Goal: Transaction & Acquisition: Purchase product/service

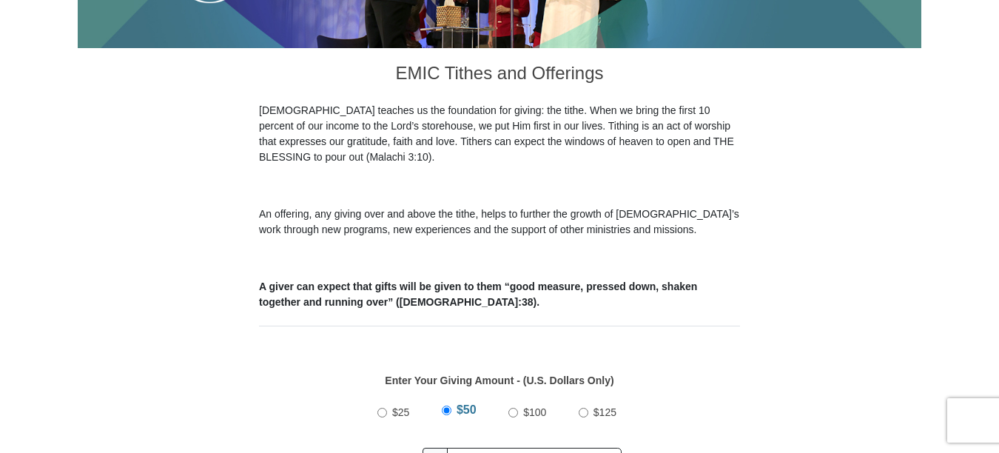
scroll to position [592, 0]
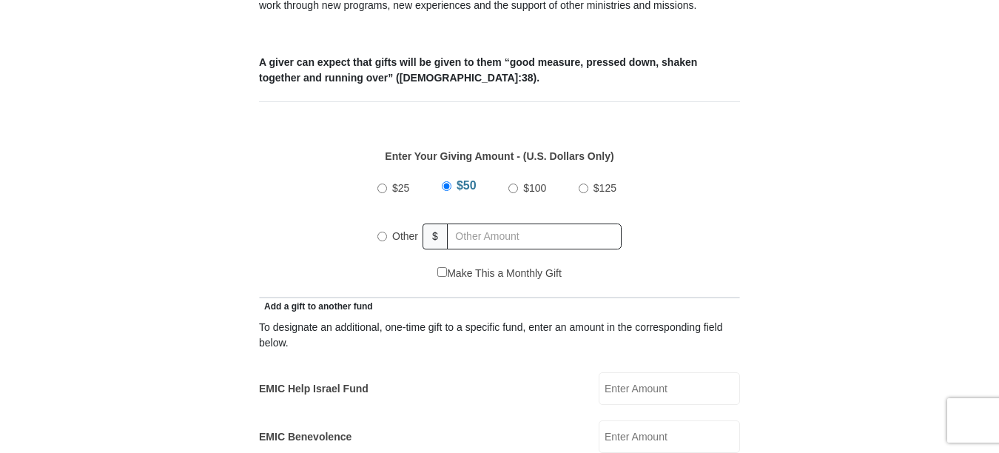
click at [385, 232] on input "Other" at bounding box center [382, 237] width 10 height 10
radio input "true"
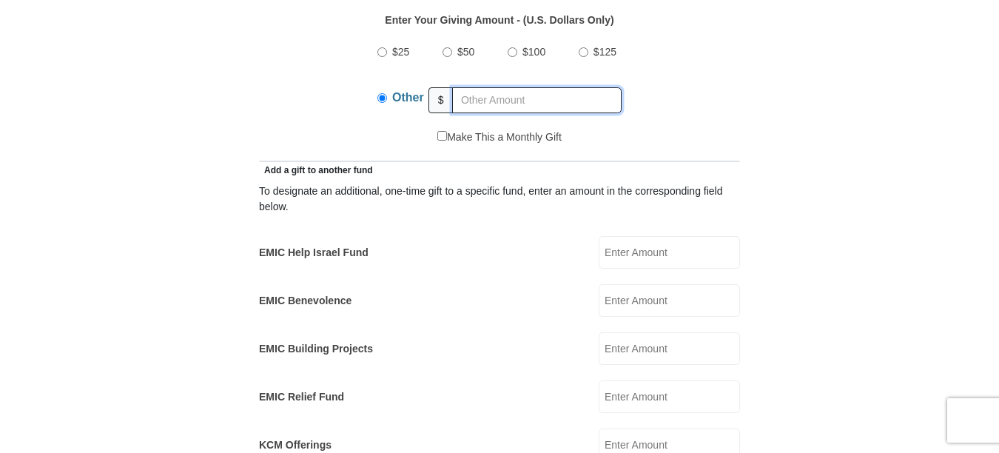
scroll to position [814, 0]
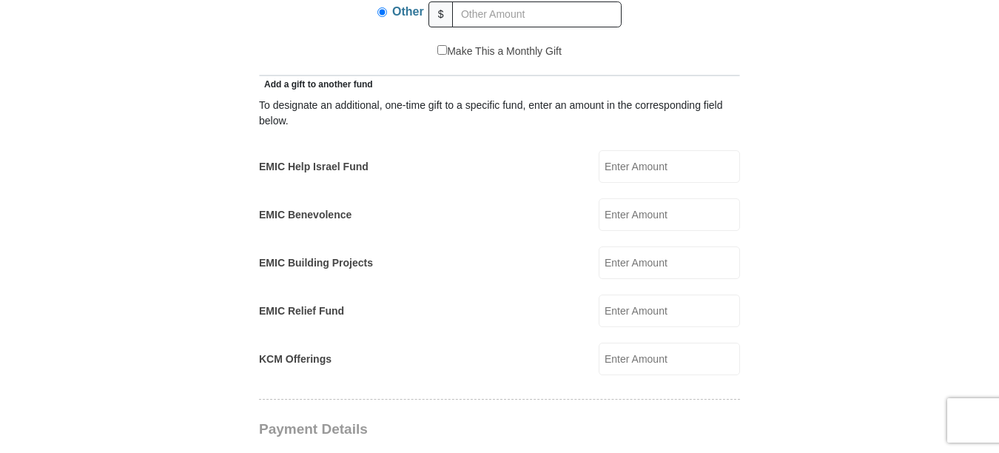
click at [631, 150] on input "EMIC Help Israel Fund" at bounding box center [669, 166] width 141 height 33
type input "100.00"
click at [640, 343] on input "KCM Offerings" at bounding box center [669, 359] width 141 height 33
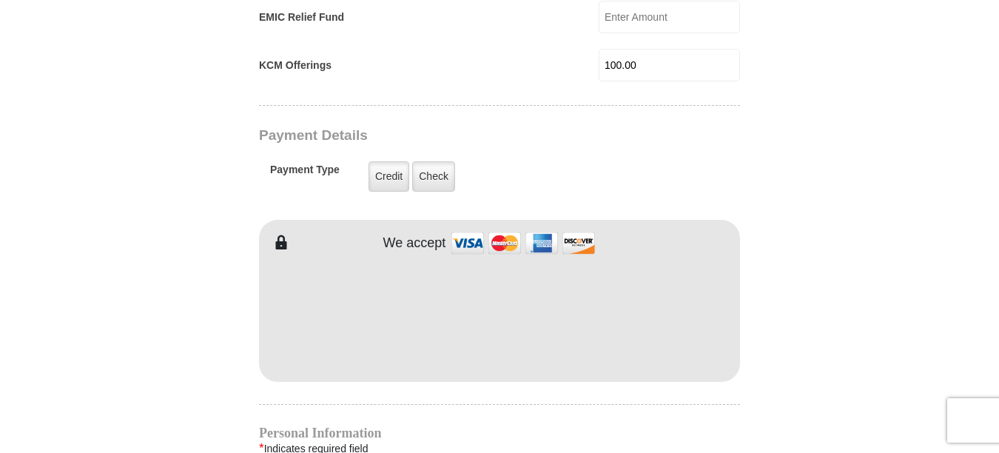
scroll to position [1110, 0]
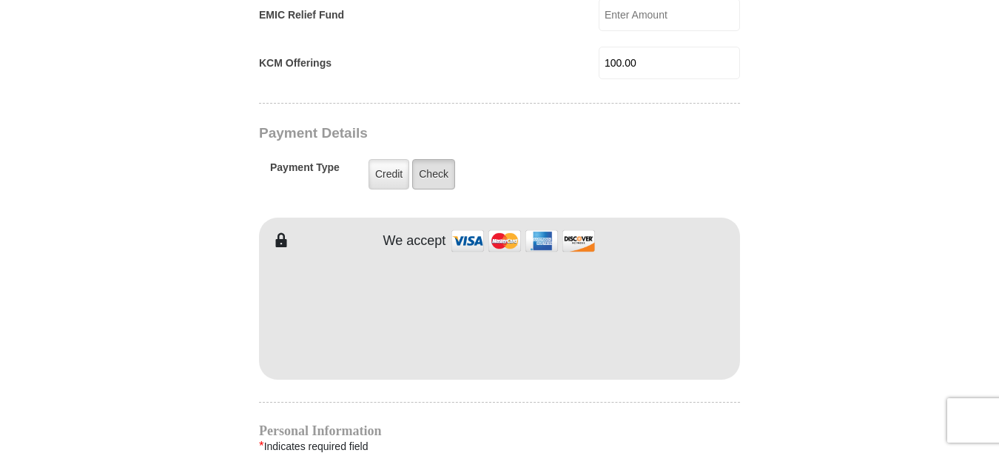
type input "100.00"
click at [432, 159] on label "Check" at bounding box center [433, 174] width 43 height 30
click at [0, 0] on input "Check" at bounding box center [0, 0] width 0 height 0
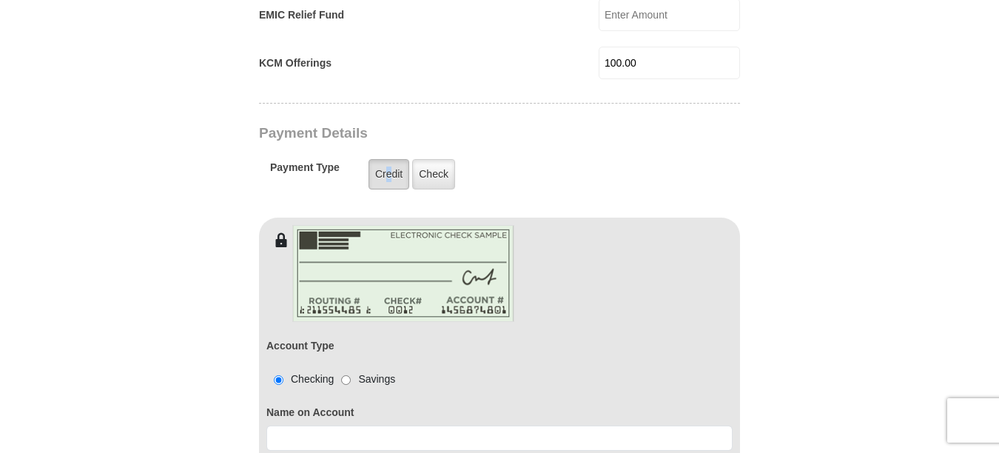
click at [389, 159] on label "Credit" at bounding box center [388, 174] width 41 height 30
click at [399, 159] on label "Credit" at bounding box center [388, 174] width 41 height 30
click at [0, 0] on input "Credit" at bounding box center [0, 0] width 0 height 0
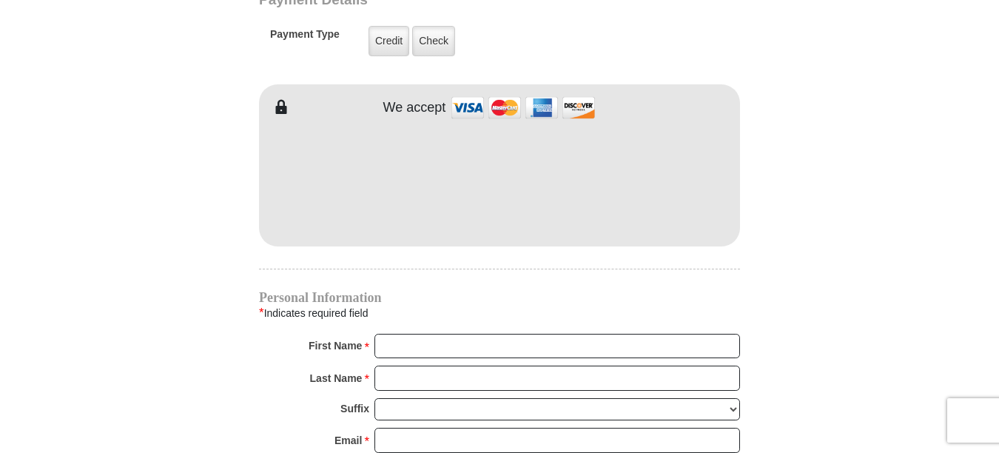
scroll to position [1258, 0]
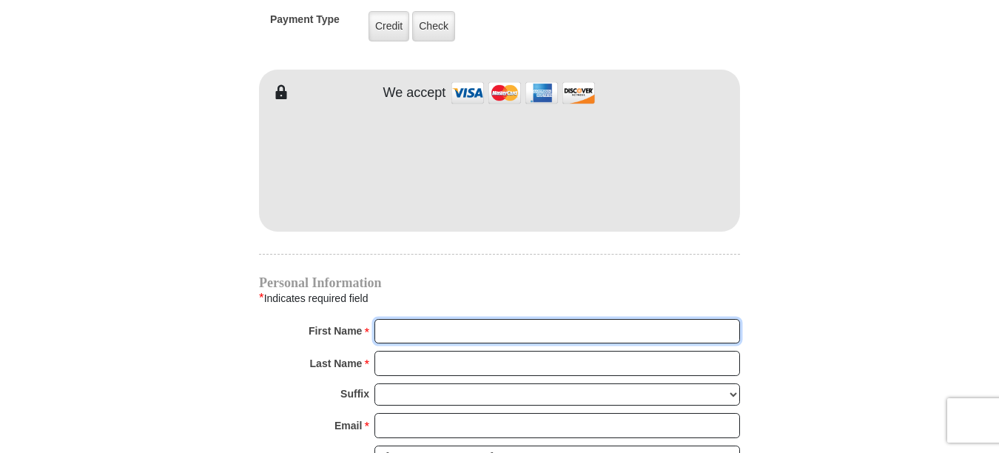
click at [499, 319] on input "First Name *" at bounding box center [557, 331] width 366 height 25
type input "Ann"
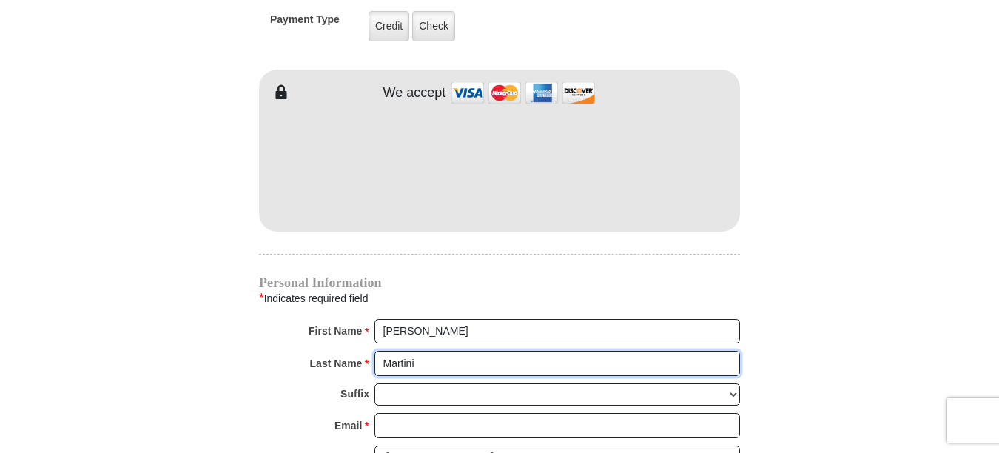
type input "Martini"
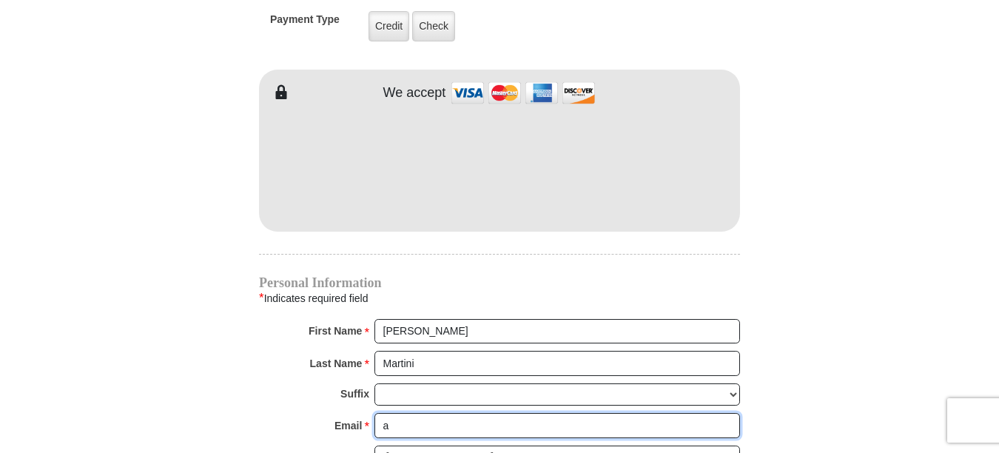
type input "annmartini555@gmail.com"
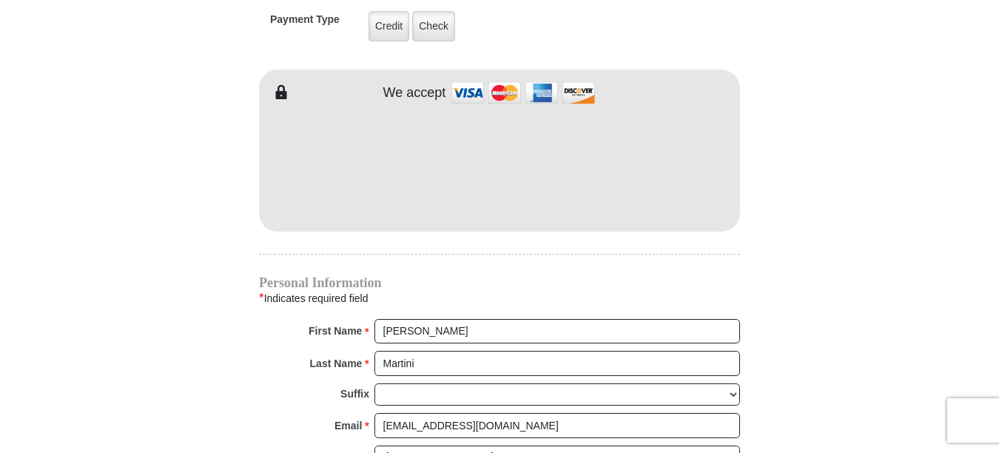
type input "200.00"
type input "3030 Sweet Briar St."
type input "Grapevine"
select select "TX"
type input "76051"
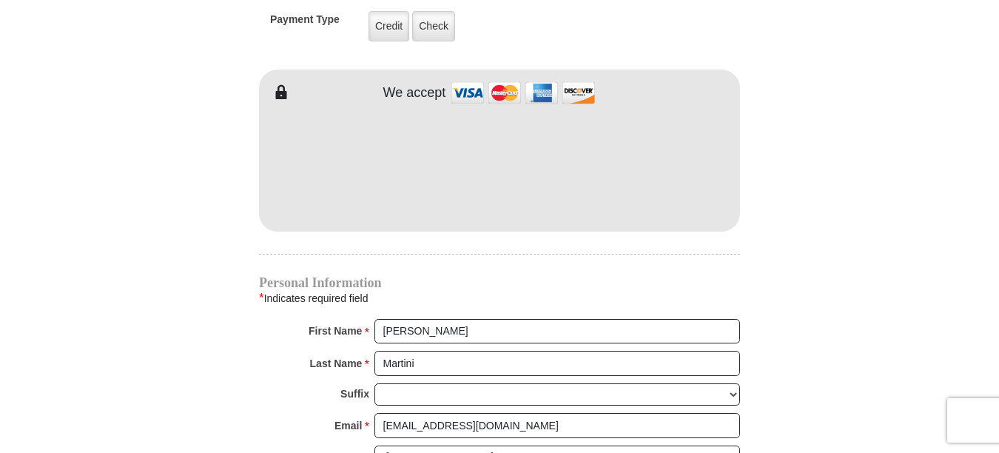
type input "8174554896"
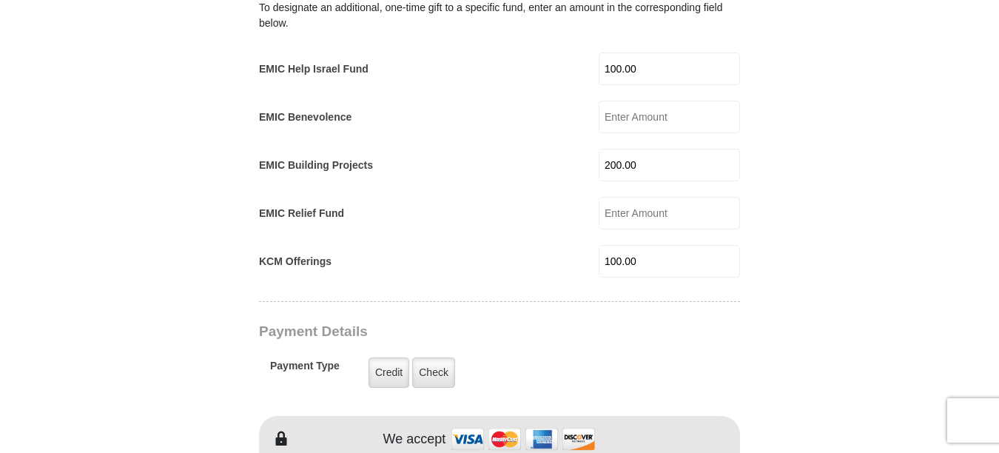
scroll to position [888, 0]
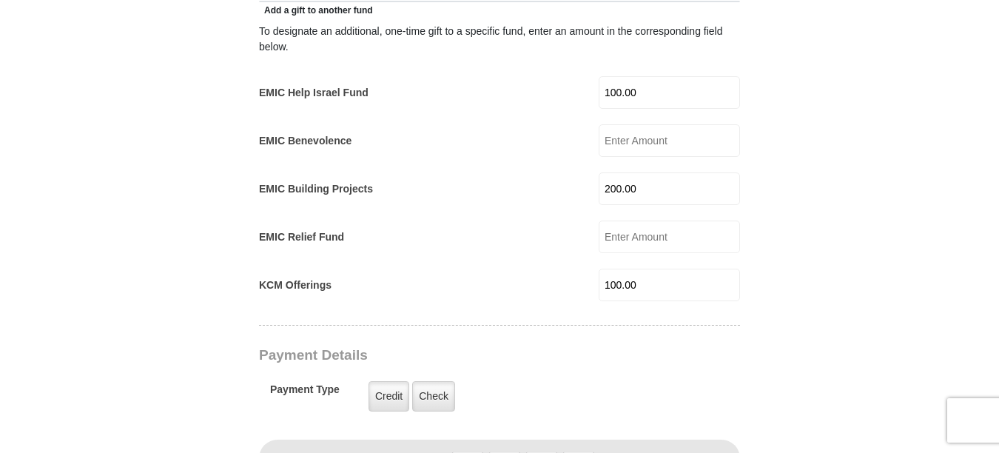
drag, startPoint x: 653, startPoint y: 172, endPoint x: 582, endPoint y: 165, distance: 71.4
click at [582, 172] on div "EMIC Building Projects 200.00 EMIC Building Projects Amount must be a valid num…" at bounding box center [499, 188] width 481 height 33
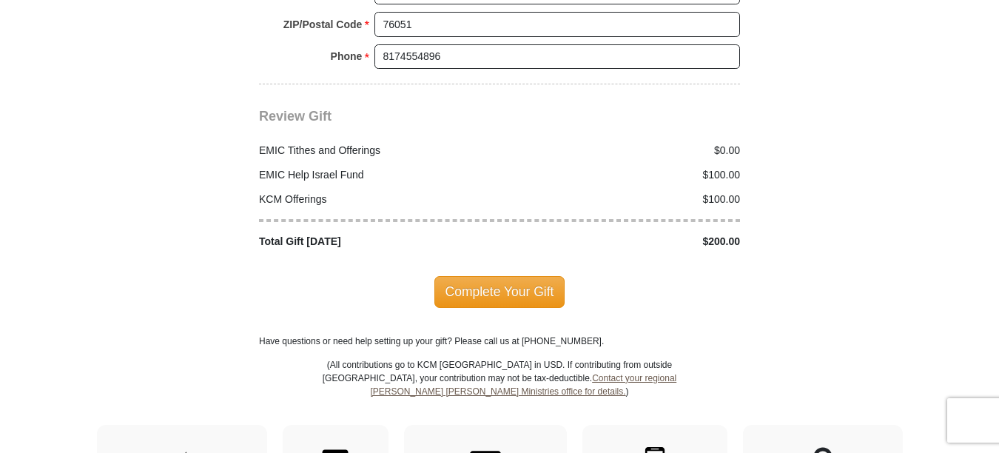
scroll to position [1850, 0]
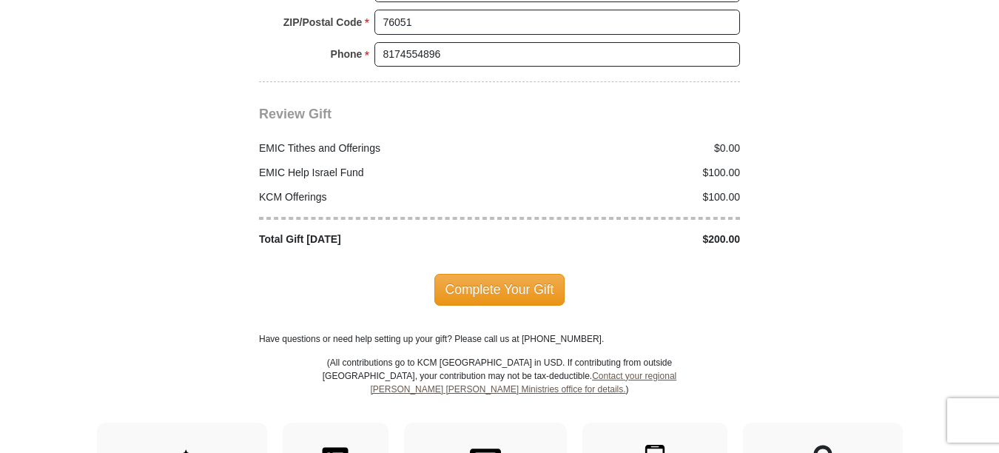
click at [499, 274] on span "Complete Your Gift" at bounding box center [499, 289] width 131 height 31
